Goal: Task Accomplishment & Management: Use online tool/utility

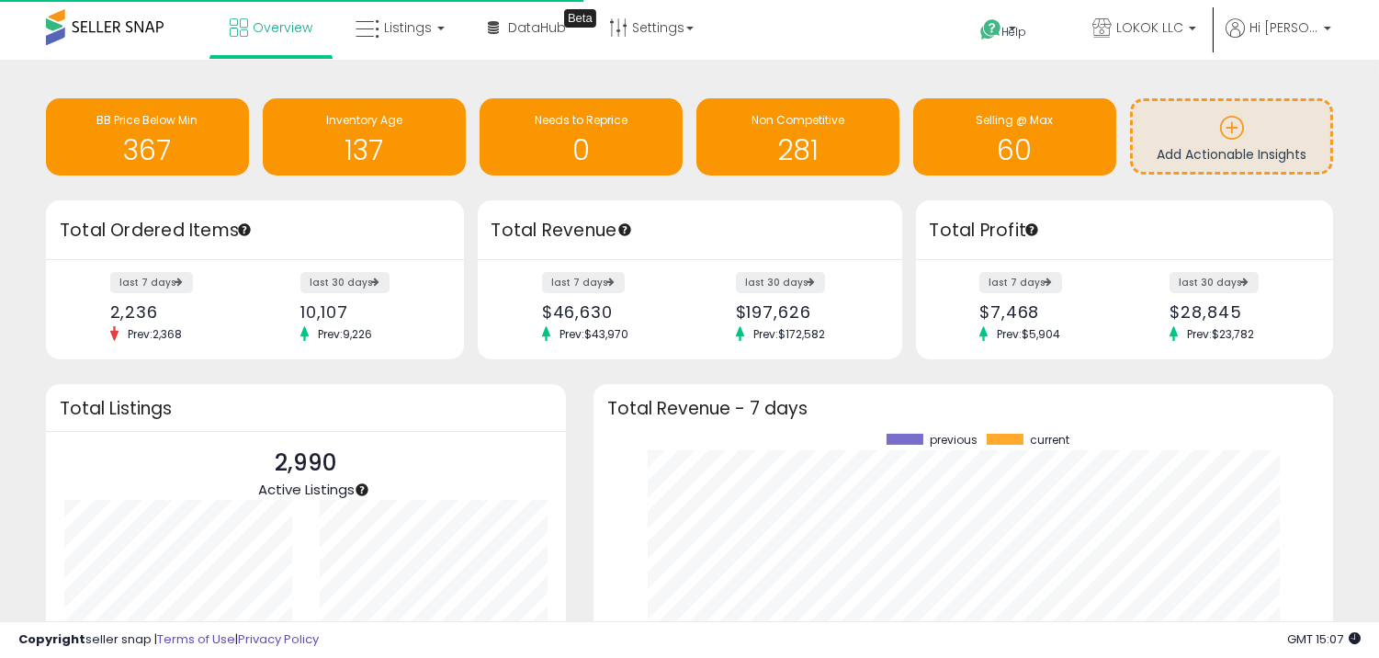
scroll to position [255, 703]
click at [424, 49] on link "Listings" at bounding box center [400, 27] width 117 height 55
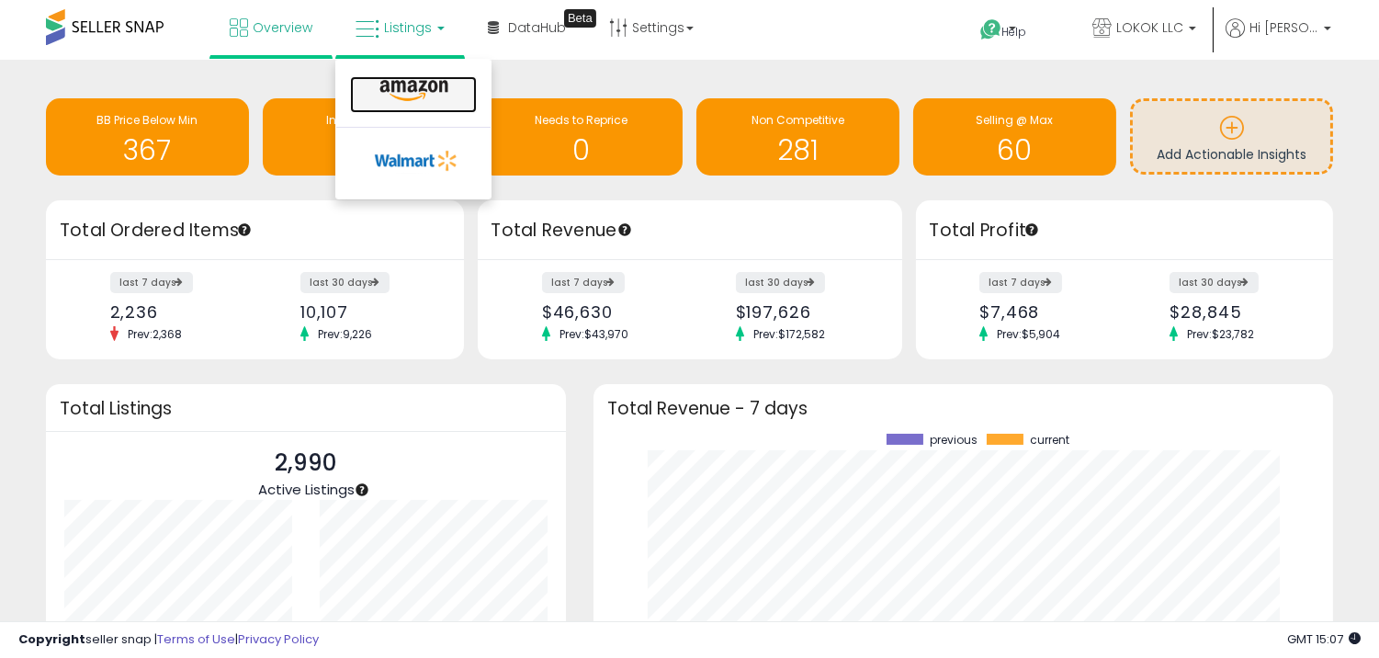
click at [439, 90] on icon at bounding box center [414, 91] width 80 height 24
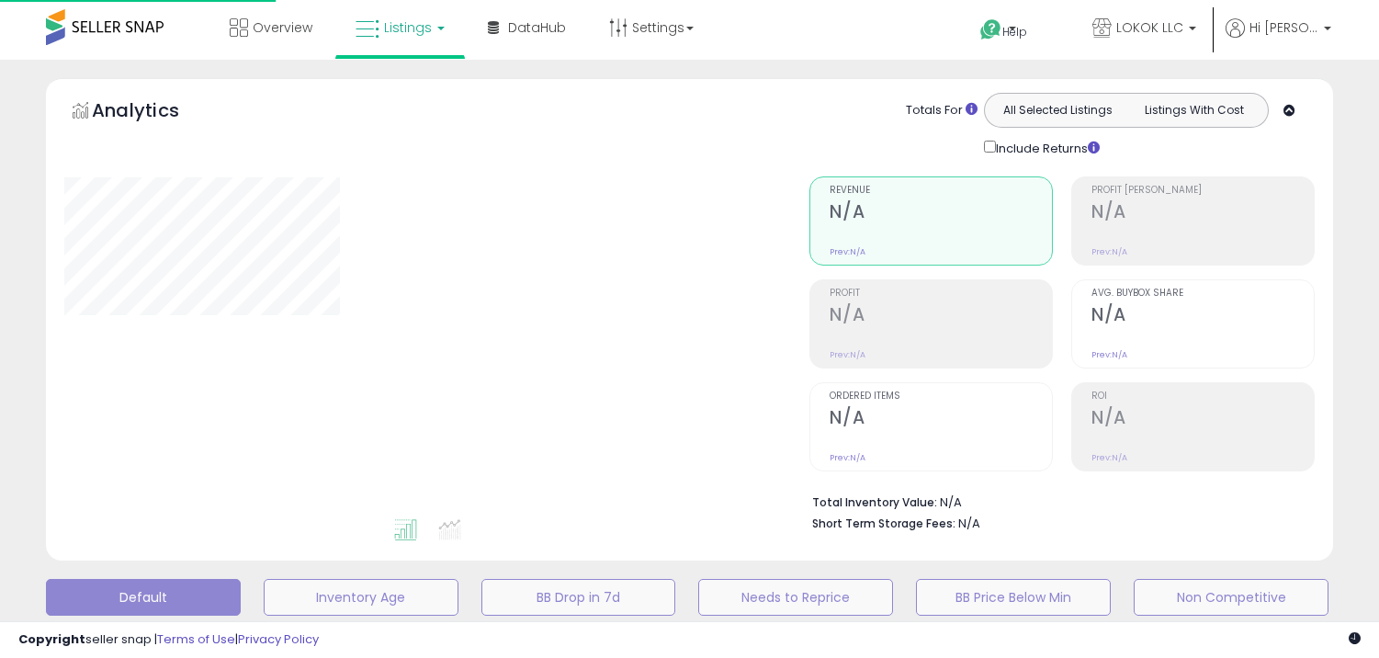
type input "**********"
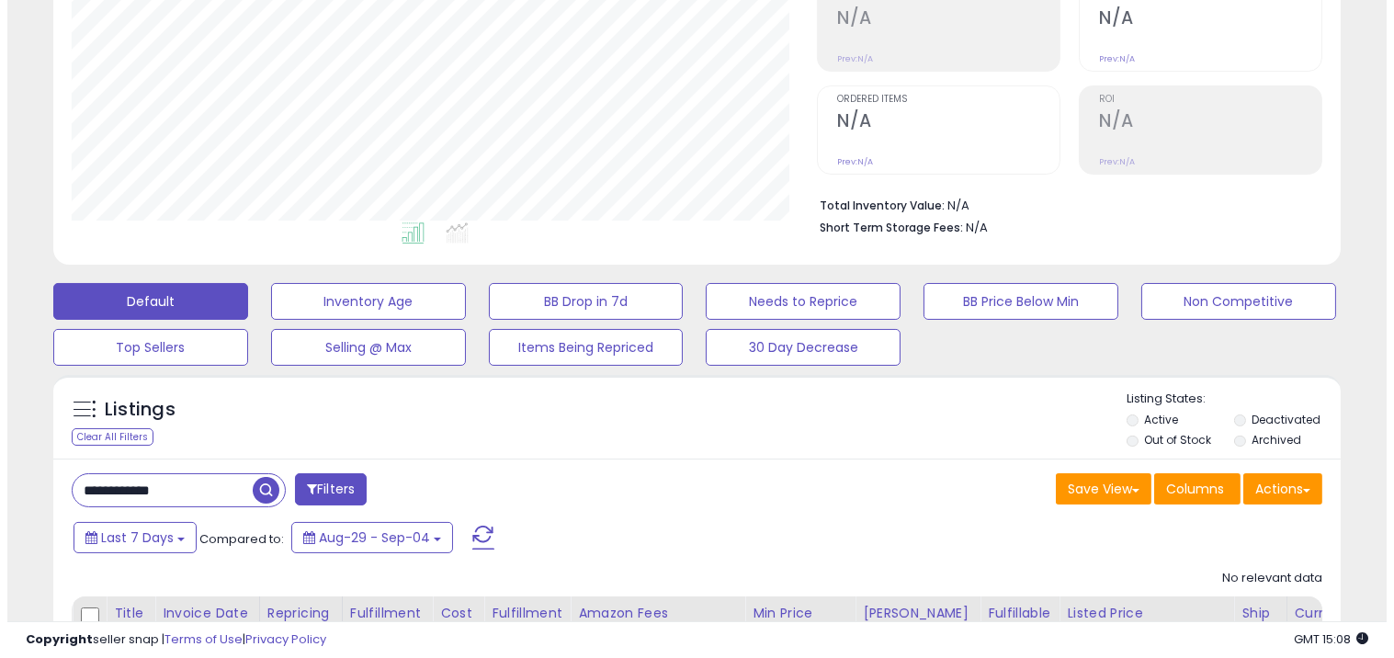
scroll to position [306, 0]
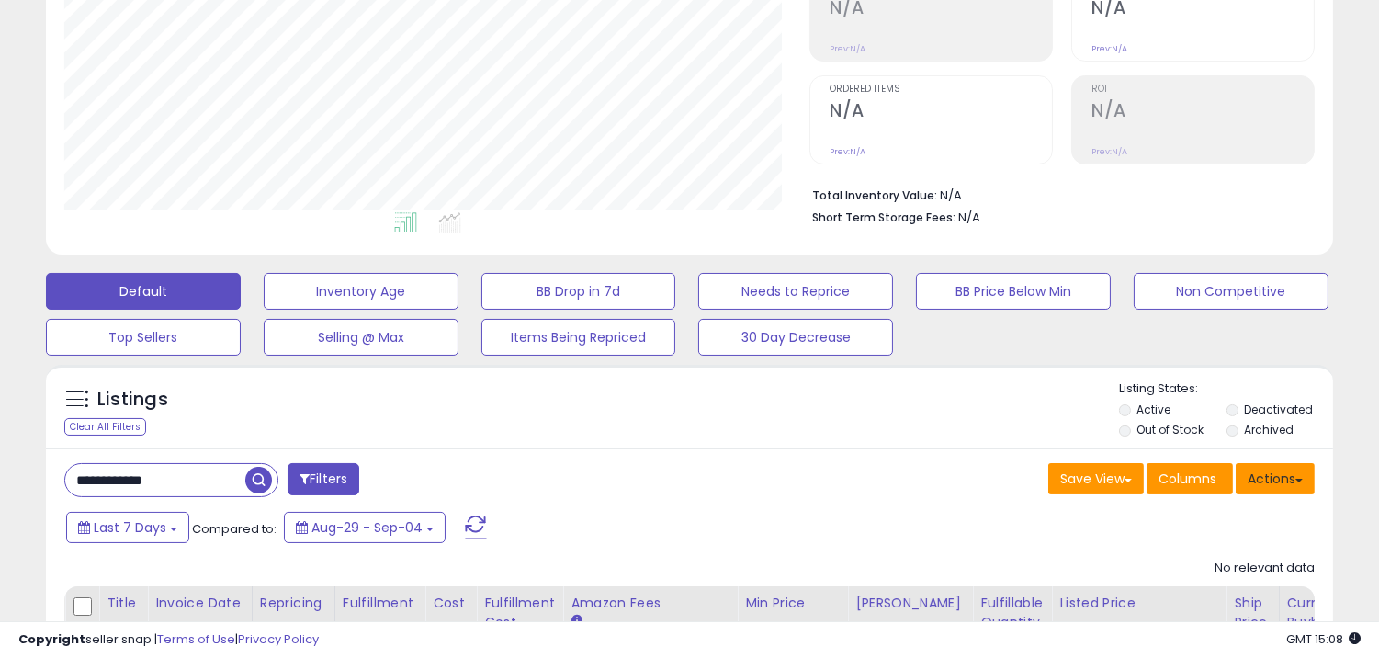
click at [1287, 480] on button "Actions" at bounding box center [1275, 478] width 79 height 31
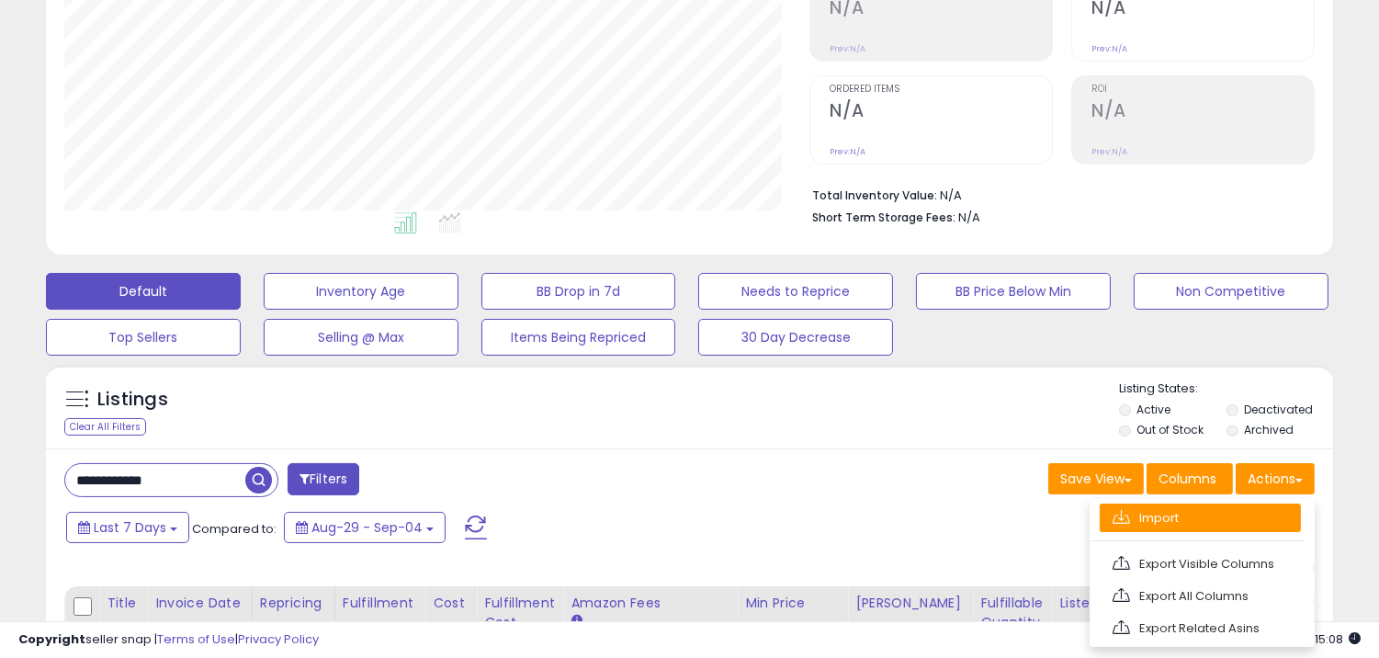
click at [1140, 511] on link "Import" at bounding box center [1200, 518] width 201 height 28
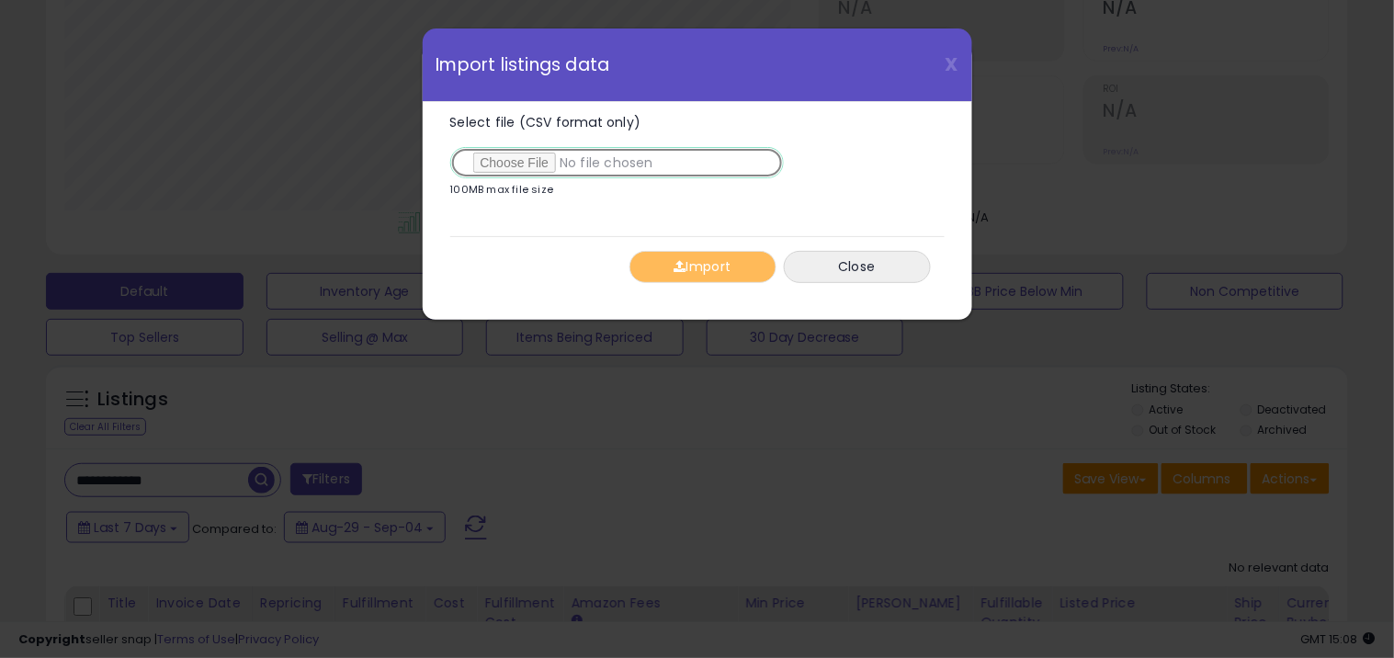
click at [575, 159] on input "Select file (CSV format only)" at bounding box center [617, 162] width 334 height 31
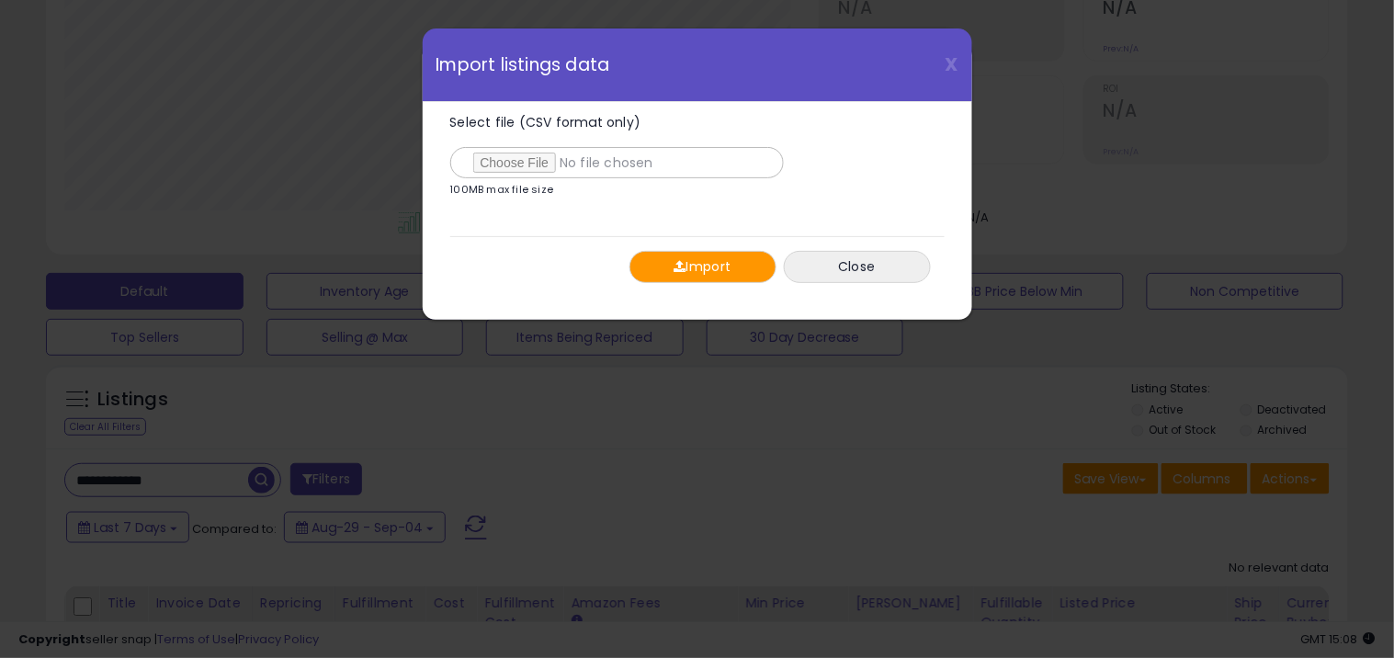
click at [721, 279] on button "Import" at bounding box center [702, 267] width 147 height 32
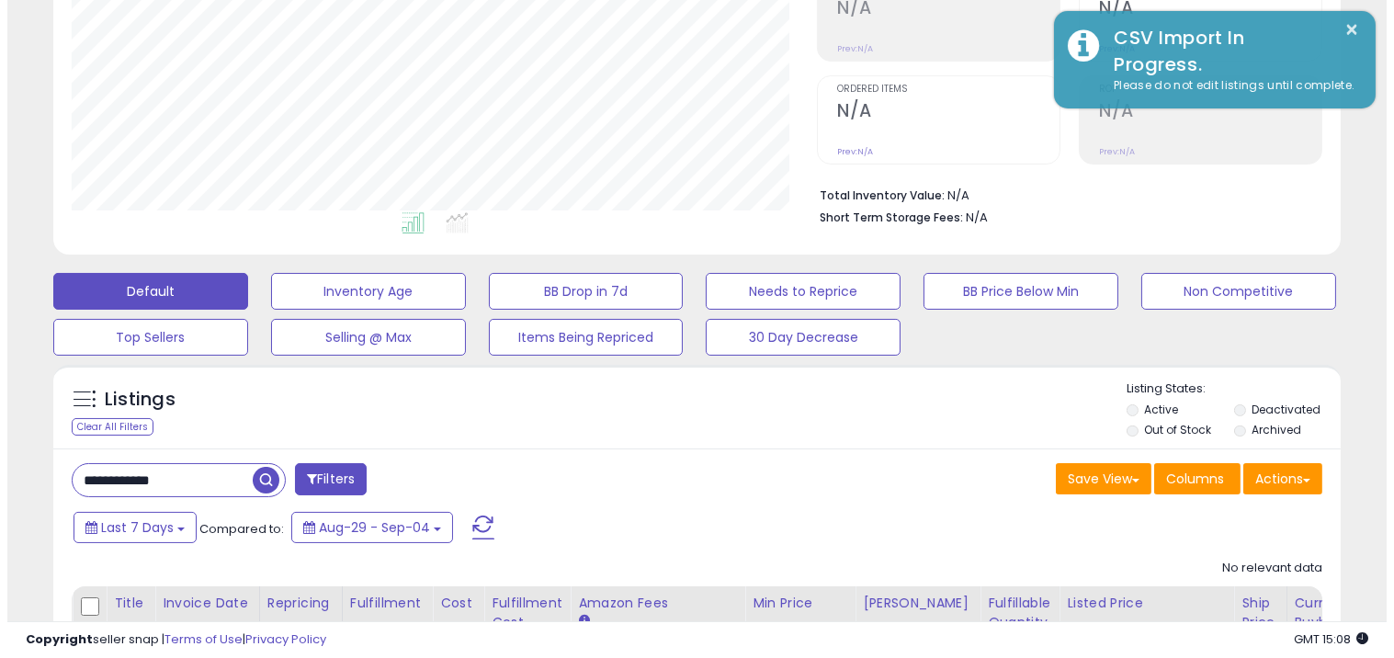
scroll to position [918583, 918214]
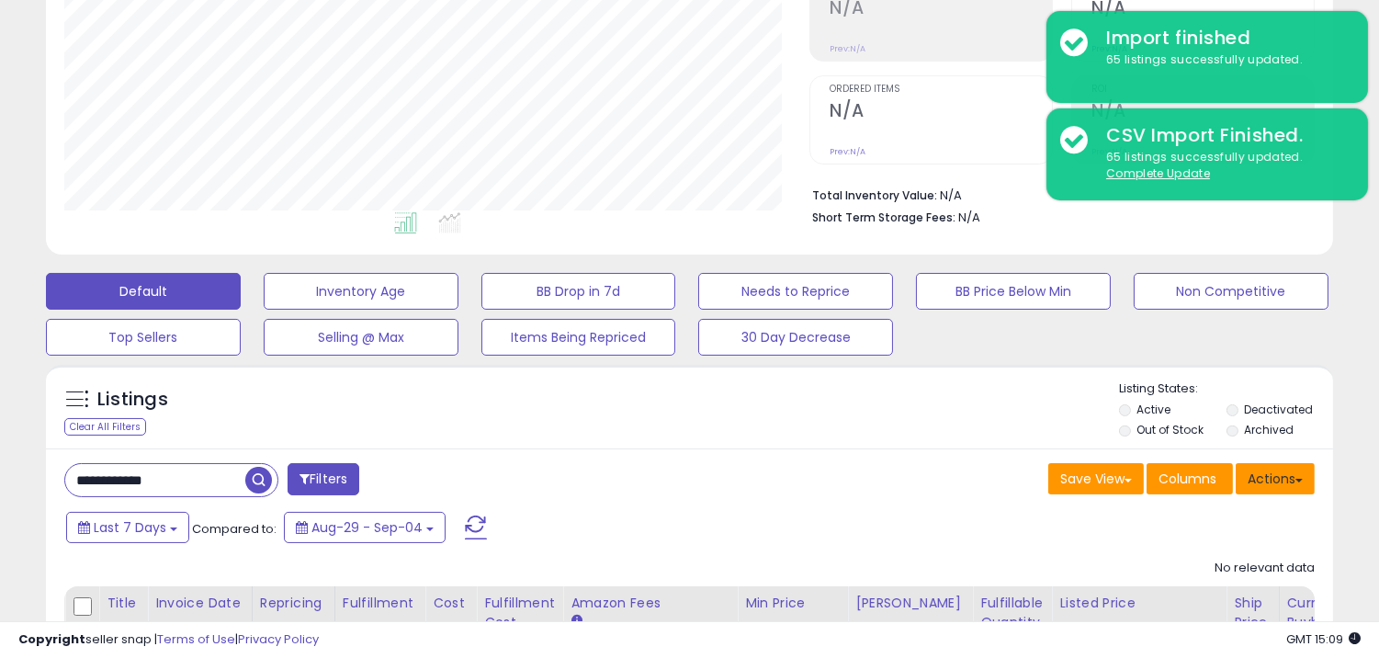
click at [1268, 488] on button "Actions" at bounding box center [1275, 478] width 79 height 31
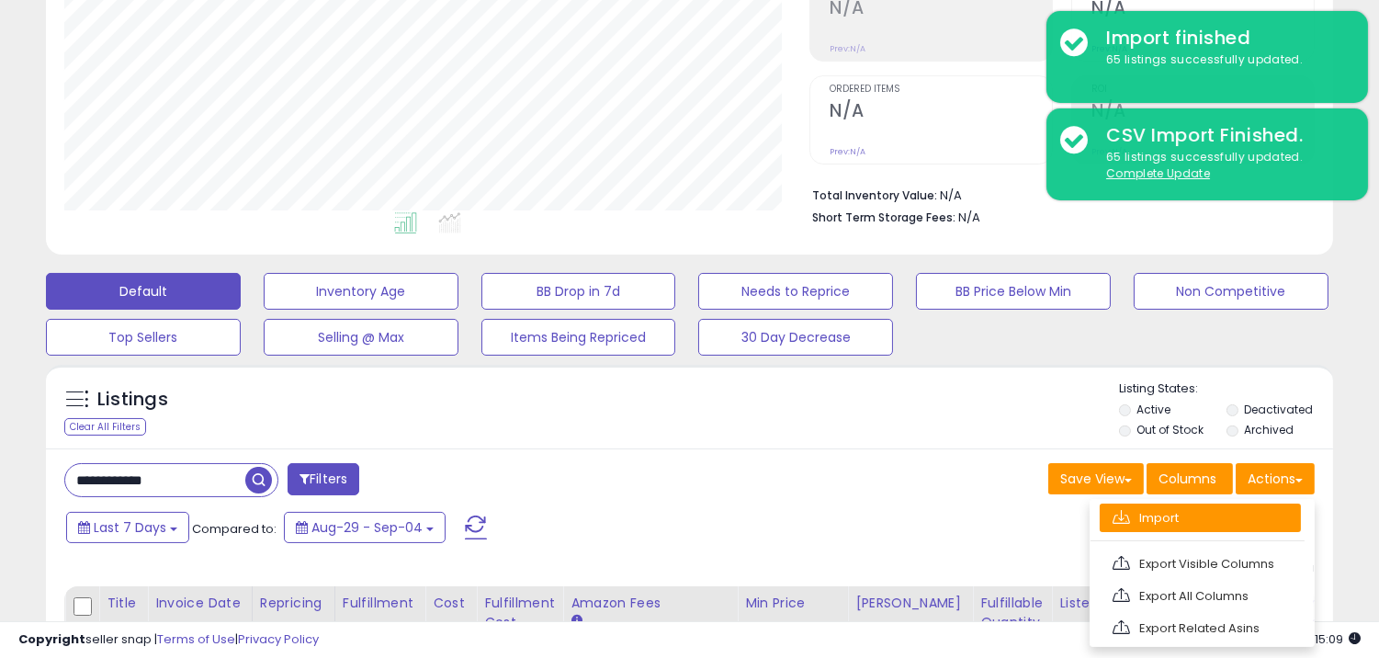
click at [1163, 519] on link "Import" at bounding box center [1200, 518] width 201 height 28
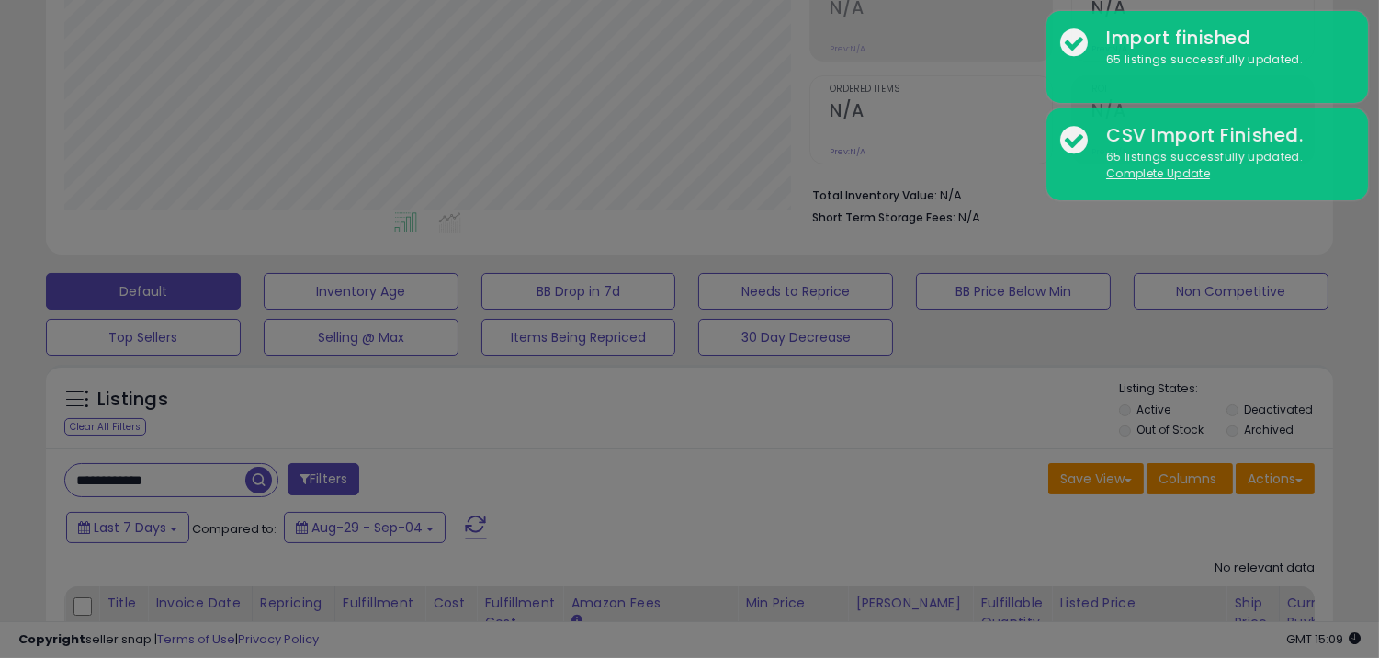
scroll to position [377, 754]
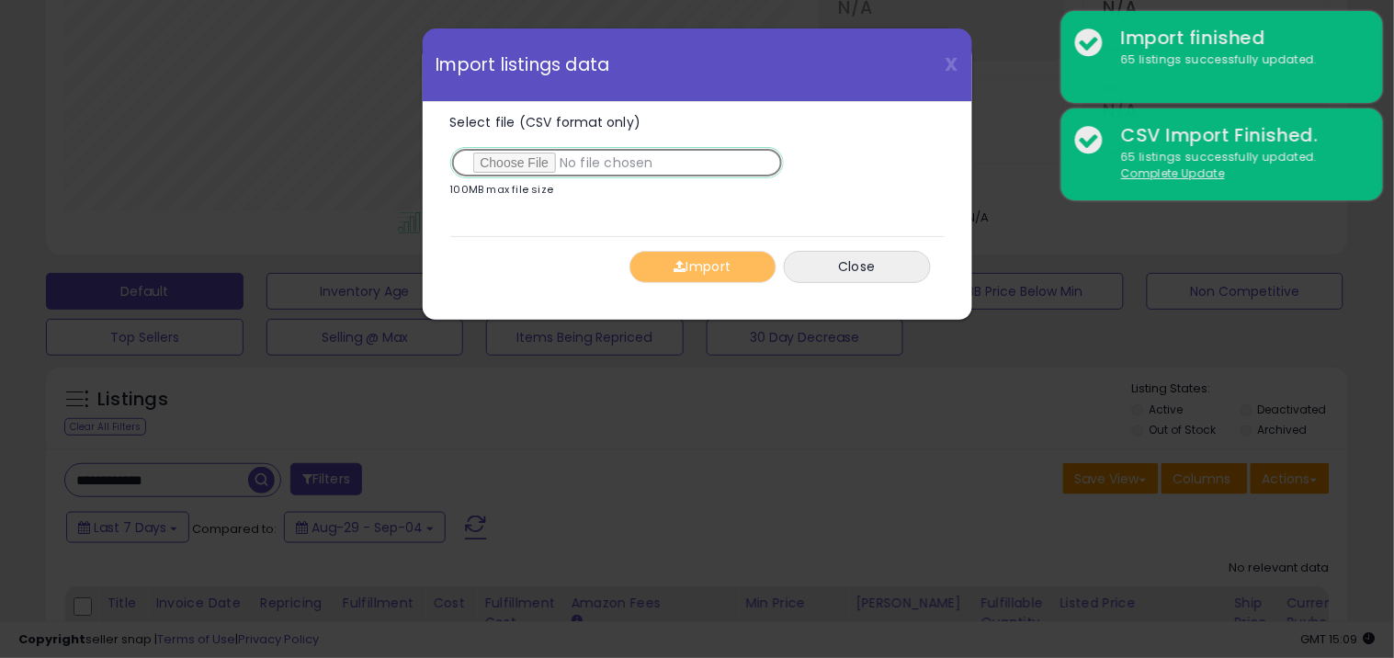
click at [563, 156] on input "Select file (CSV format only)" at bounding box center [617, 162] width 334 height 31
type input "**********"
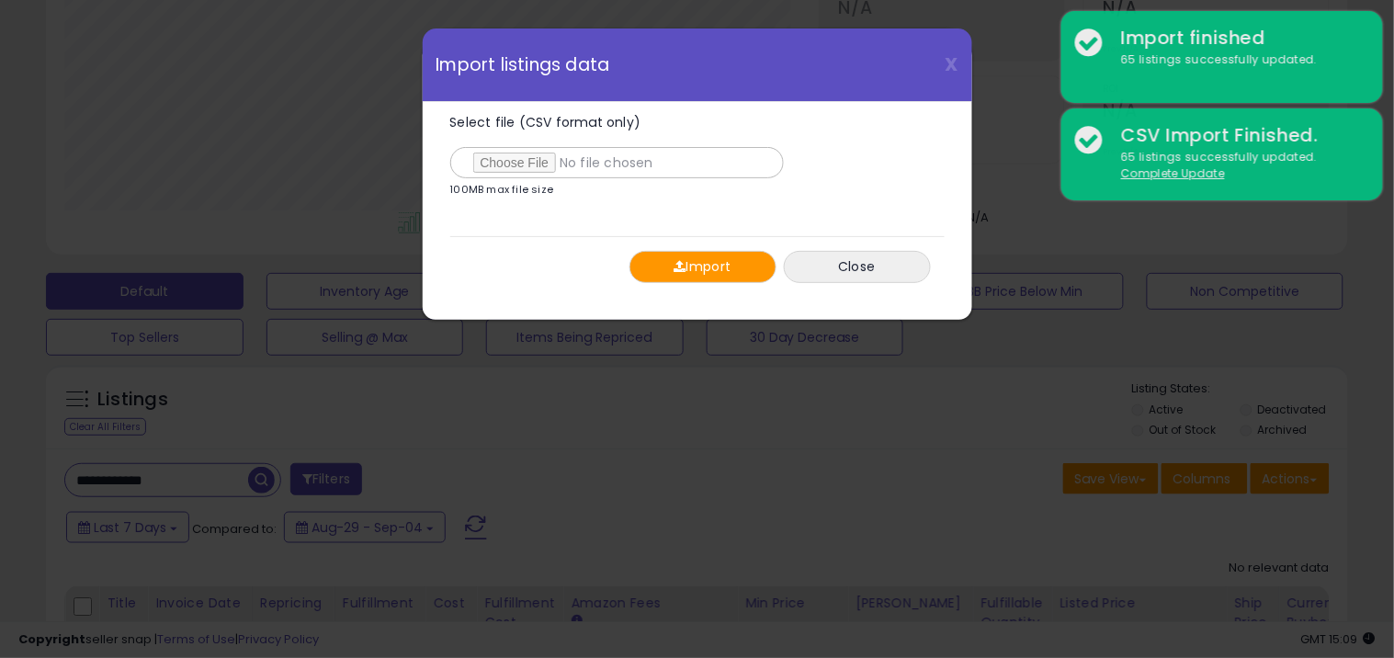
click at [744, 281] on button "Import" at bounding box center [702, 267] width 147 height 32
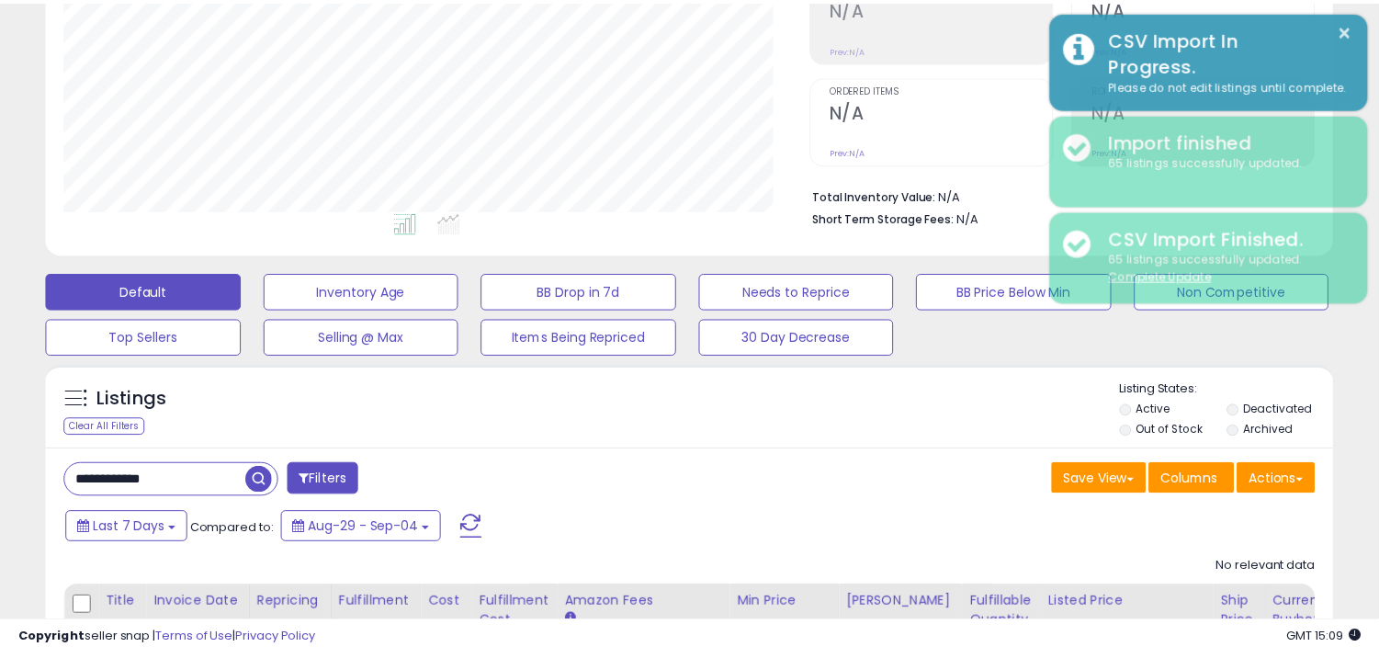
scroll to position [918583, 918214]
